Goal: Task Accomplishment & Management: Manage account settings

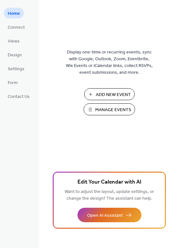
click at [104, 111] on span "Manage Events" at bounding box center [113, 109] width 36 height 7
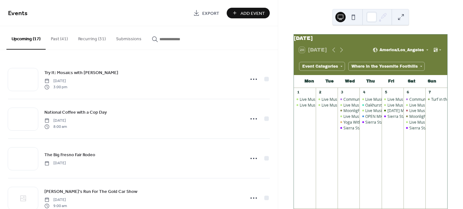
click at [124, 40] on button "Submissions" at bounding box center [129, 37] width 36 height 23
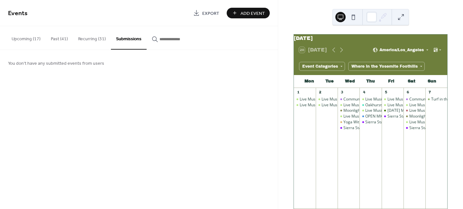
click at [32, 37] on button "Upcoming (17)" at bounding box center [25, 37] width 39 height 23
